Goal: Information Seeking & Learning: Find specific fact

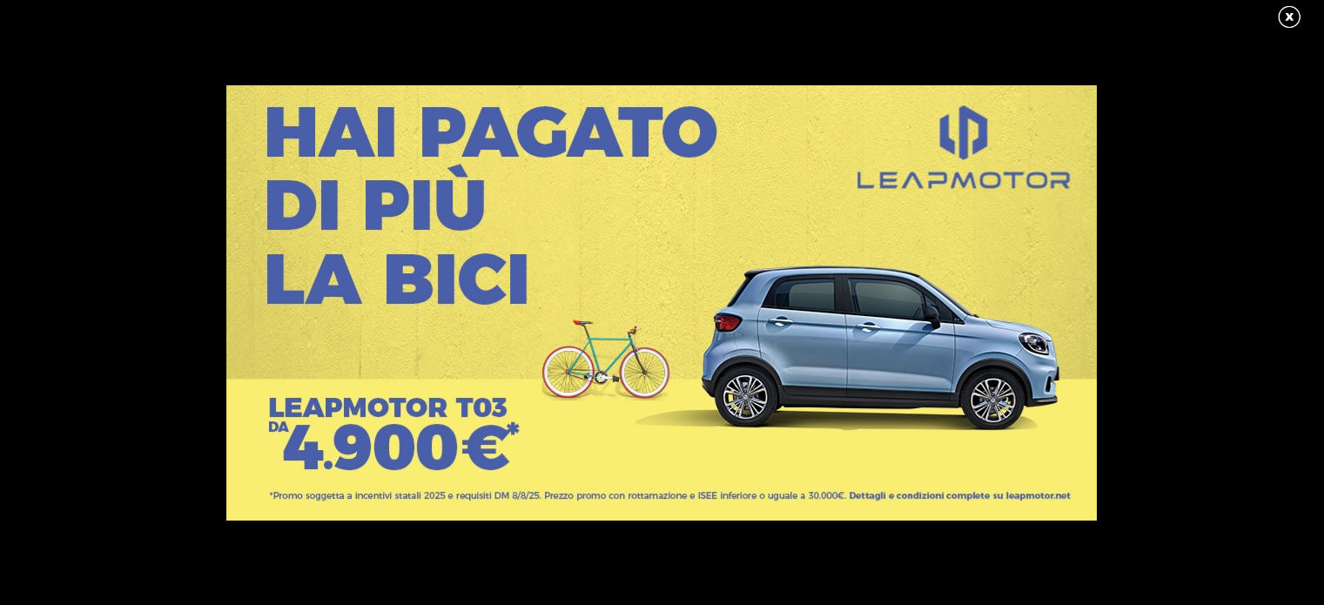
click at [1286, 19] on link at bounding box center [1299, 17] width 44 height 26
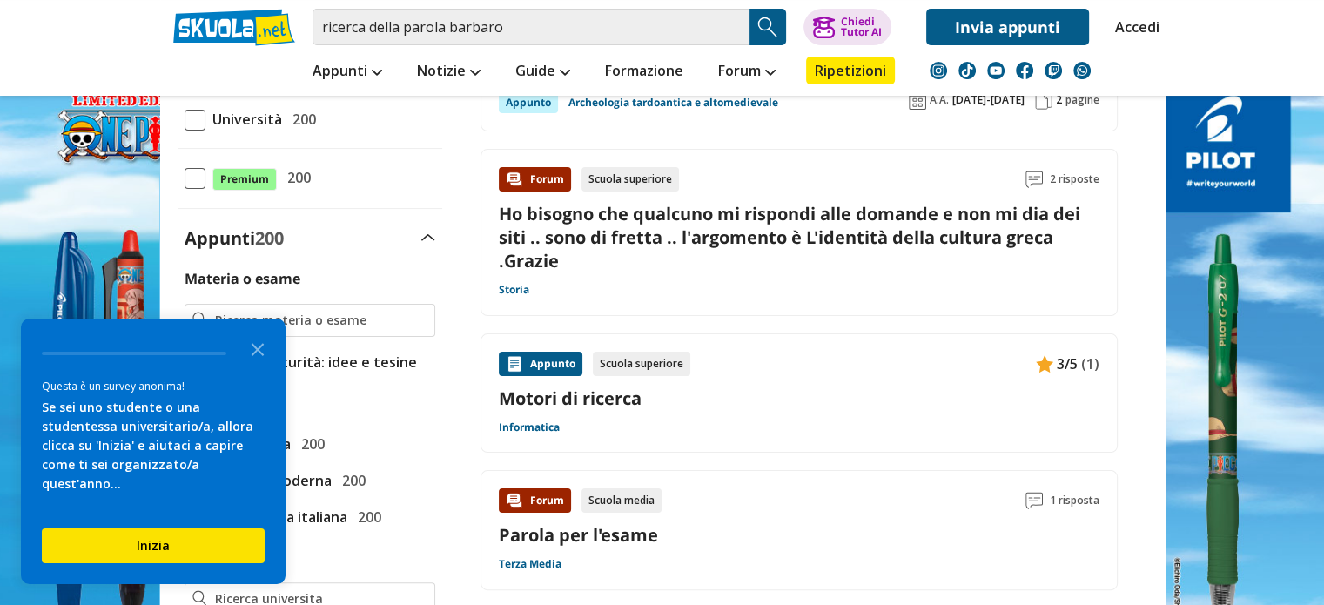
scroll to position [244, 0]
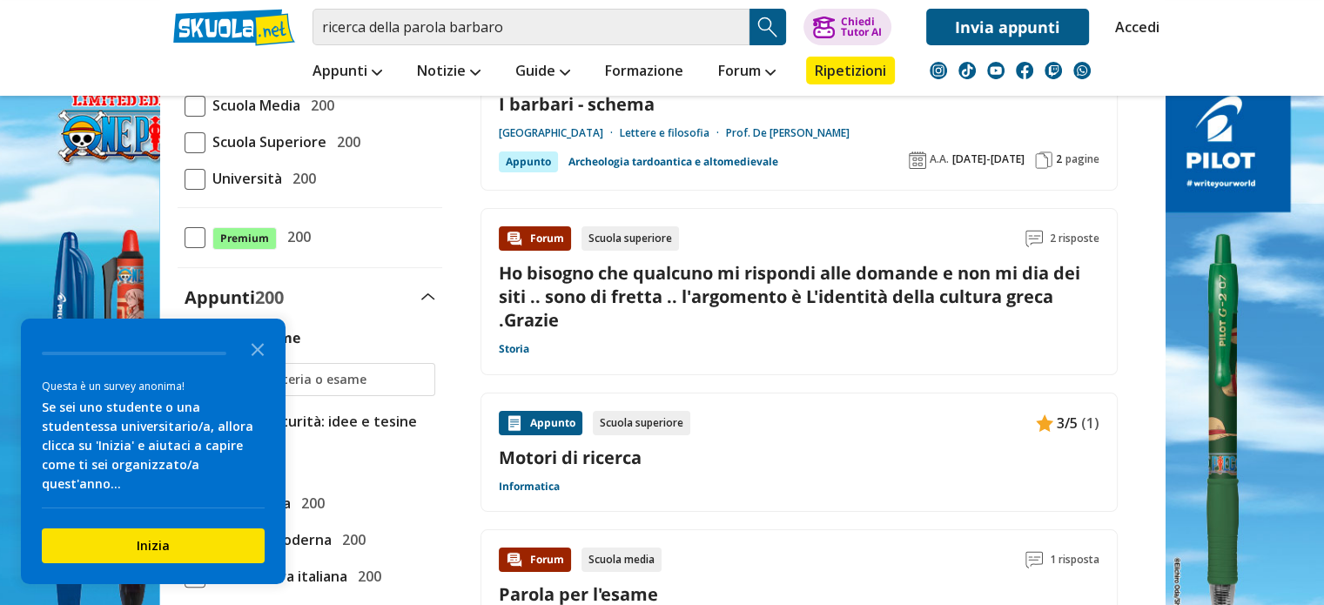
click at [620, 231] on div "Scuola superiore" at bounding box center [631, 238] width 98 height 24
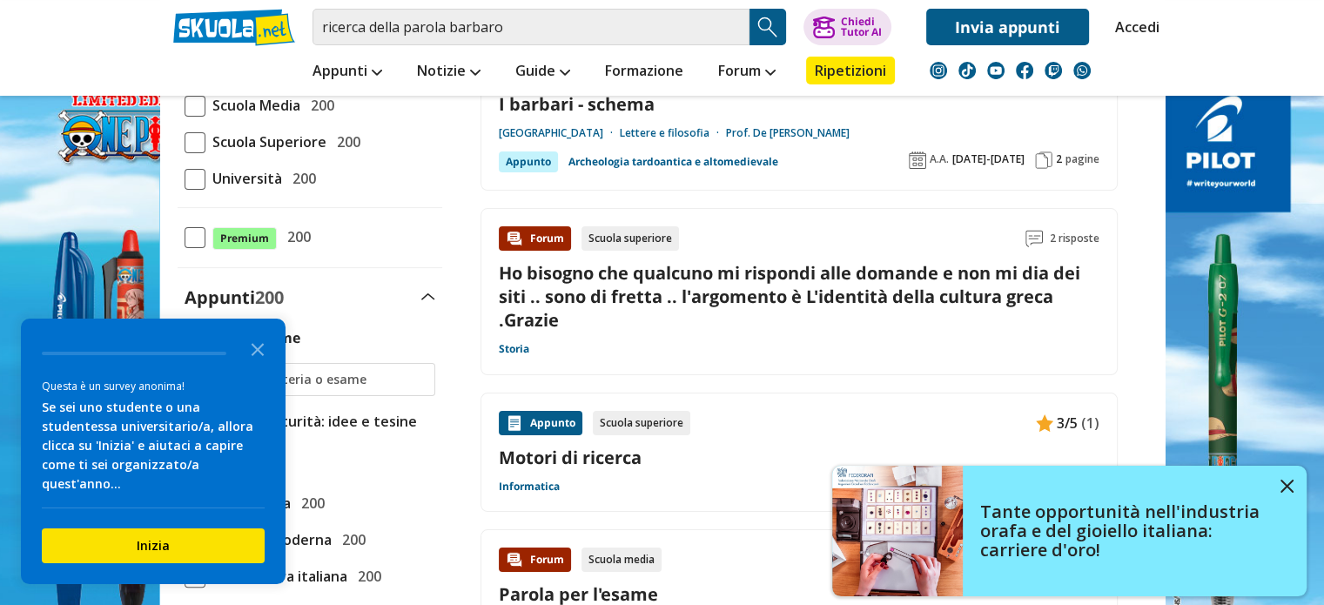
click at [195, 107] on span at bounding box center [195, 106] width 21 height 21
click at [185, 105] on input "Scuola Media 200" at bounding box center [185, 105] width 0 height 0
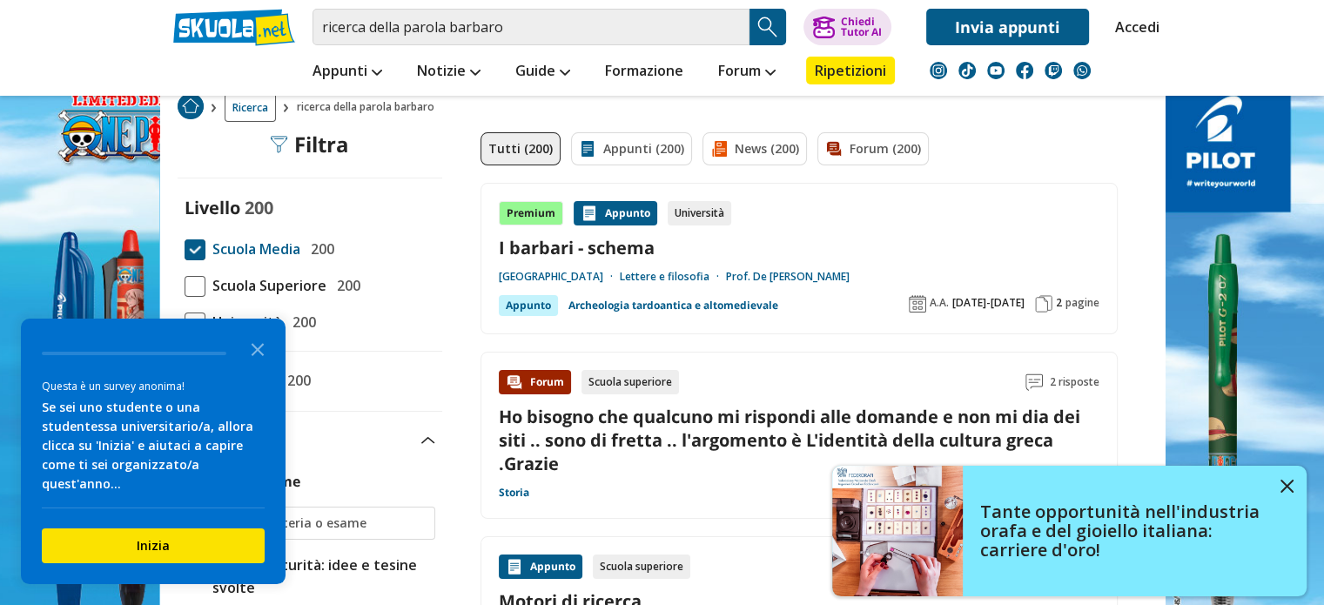
scroll to position [104, 0]
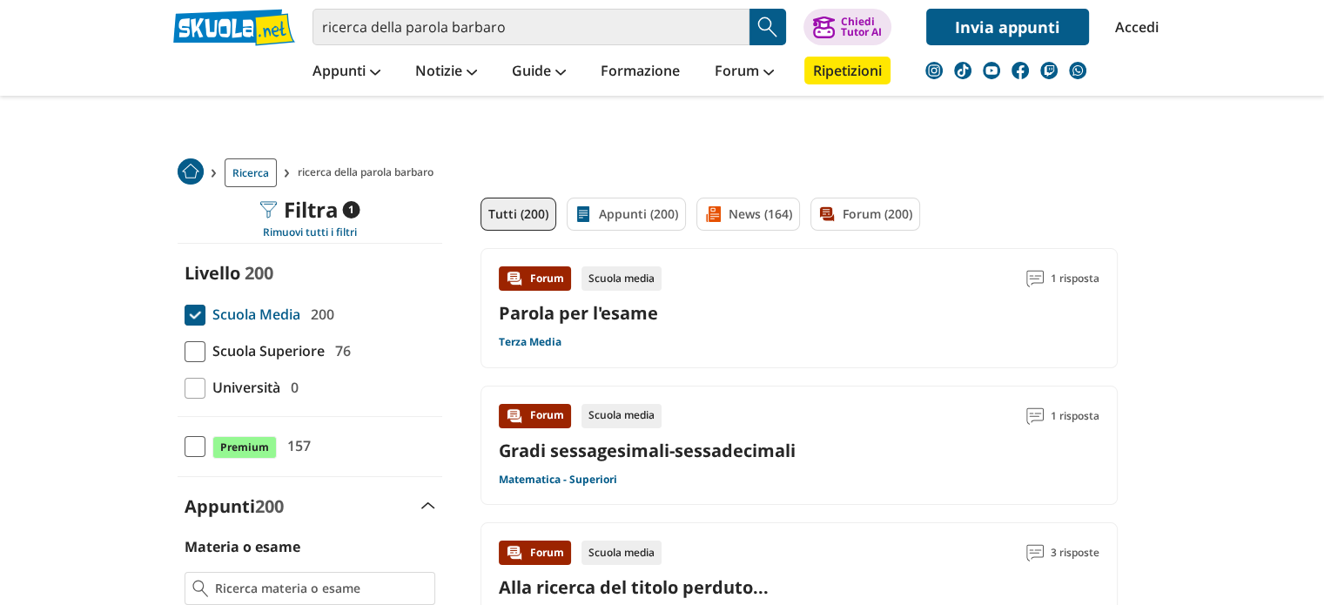
scroll to position [35, 0]
